Goal: Task Accomplishment & Management: Use online tool/utility

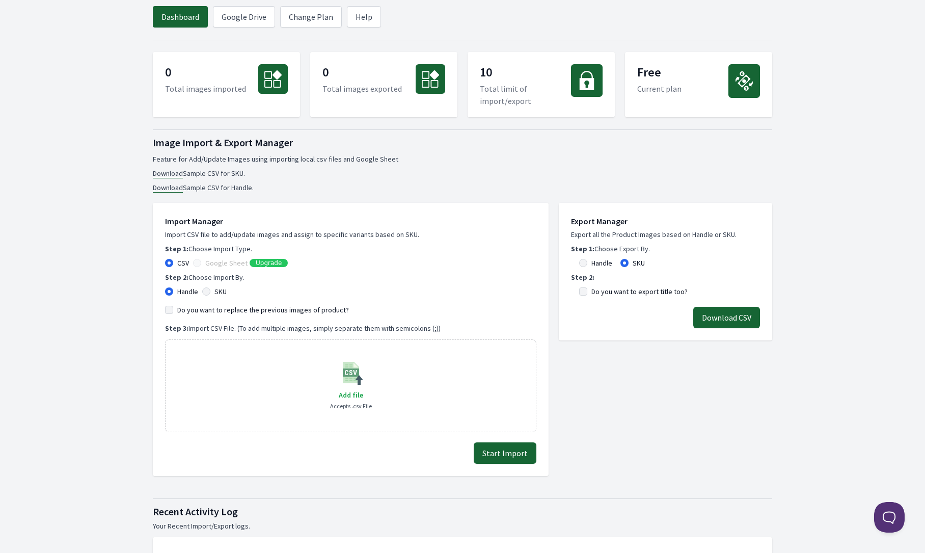
click at [201, 294] on div "Handle SKU" at bounding box center [350, 291] width 371 height 10
click at [206, 293] on input "SKU" at bounding box center [206, 291] width 8 height 8
radio input "true"
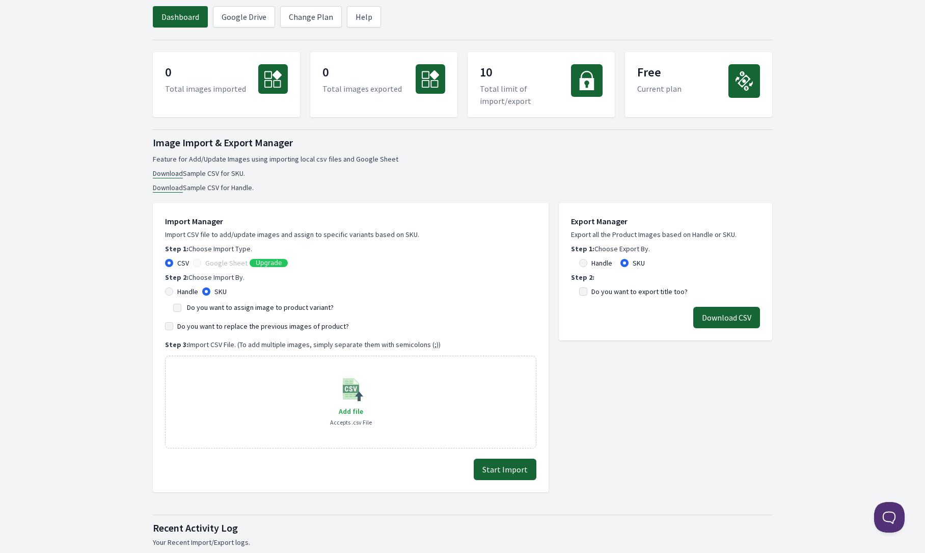
click at [173, 290] on div "Handle" at bounding box center [181, 291] width 33 height 10
click at [166, 291] on input "Handle" at bounding box center [169, 291] width 8 height 8
radio input "true"
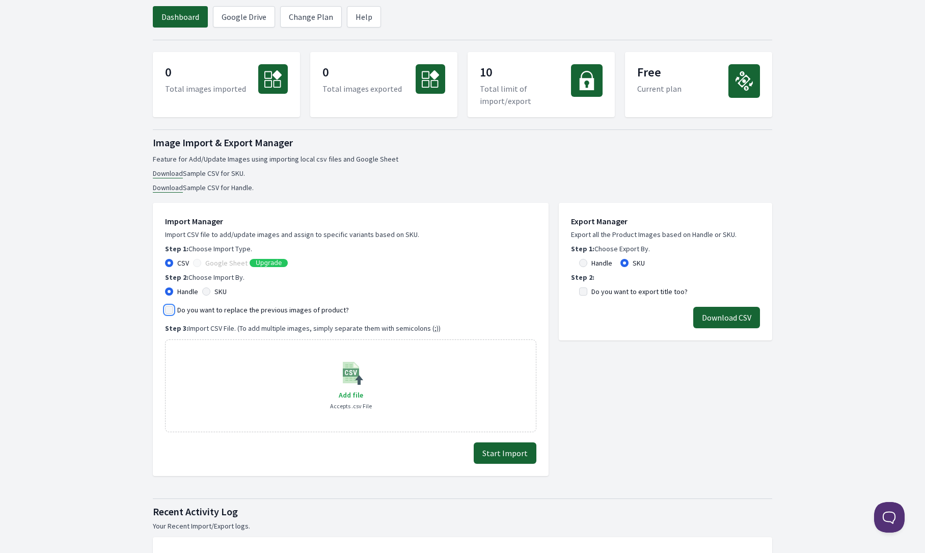
click at [169, 311] on input "Do you want to replace the previous images of product?" at bounding box center [169, 310] width 8 height 8
checkbox input "false"
click at [249, 15] on link "Google Drive" at bounding box center [244, 16] width 62 height 21
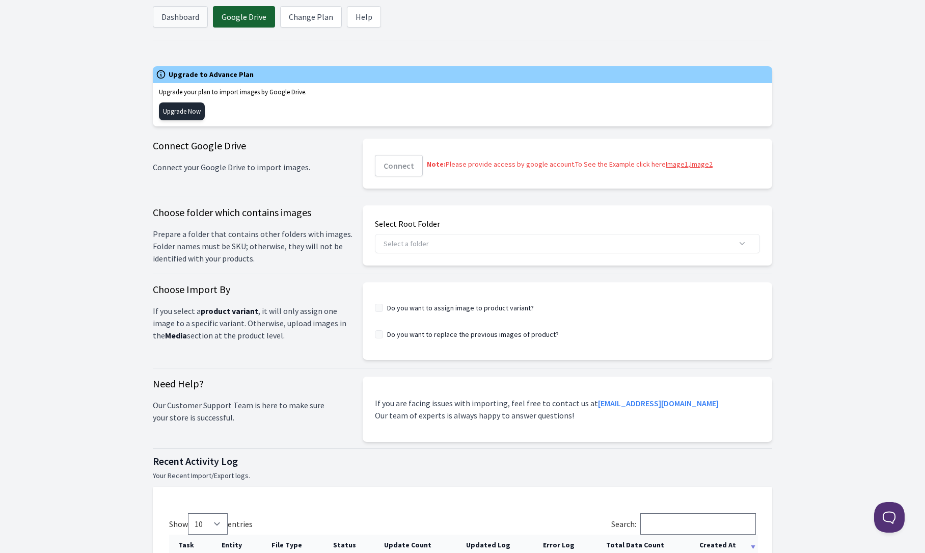
click at [201, 21] on link "Dashboard" at bounding box center [180, 16] width 55 height 21
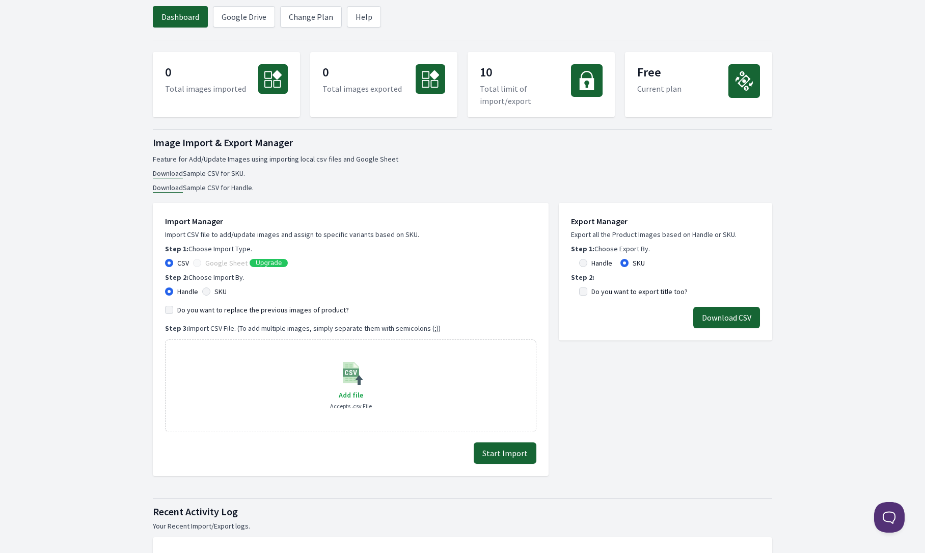
click at [169, 187] on link "Download" at bounding box center [168, 188] width 30 height 10
